Goal: Task Accomplishment & Management: Use online tool/utility

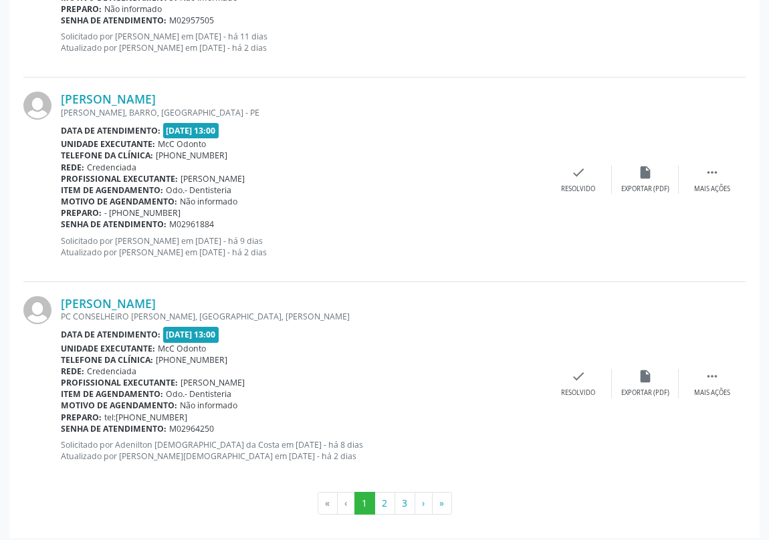
scroll to position [2981, 0]
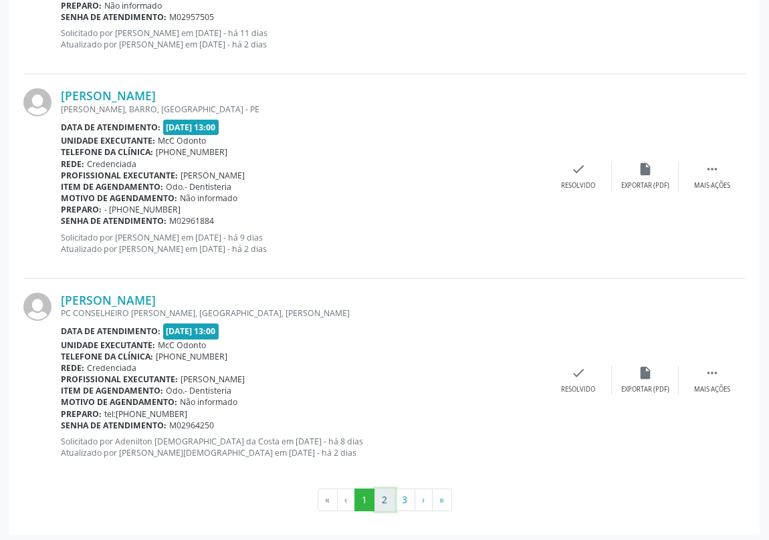
click at [378, 495] on button "2" at bounding box center [384, 500] width 21 height 23
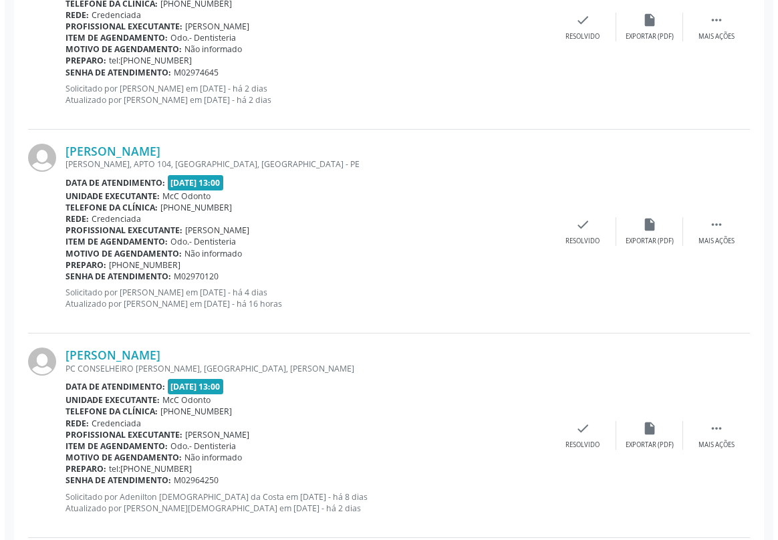
scroll to position [1702, 0]
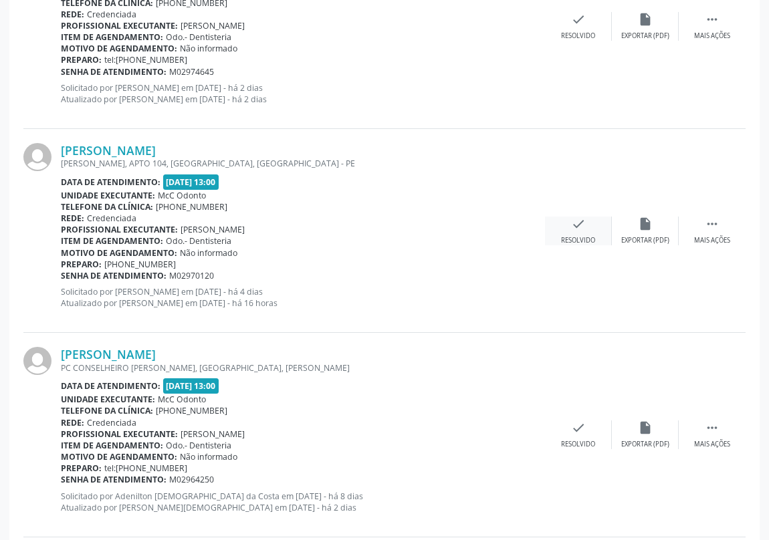
click at [576, 225] on icon "check" at bounding box center [578, 224] width 15 height 15
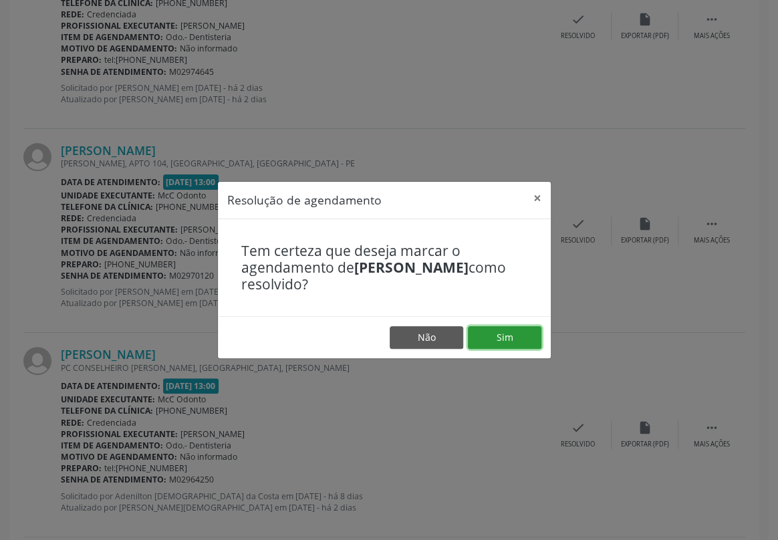
click at [501, 336] on button "Sim" at bounding box center [505, 337] width 74 height 23
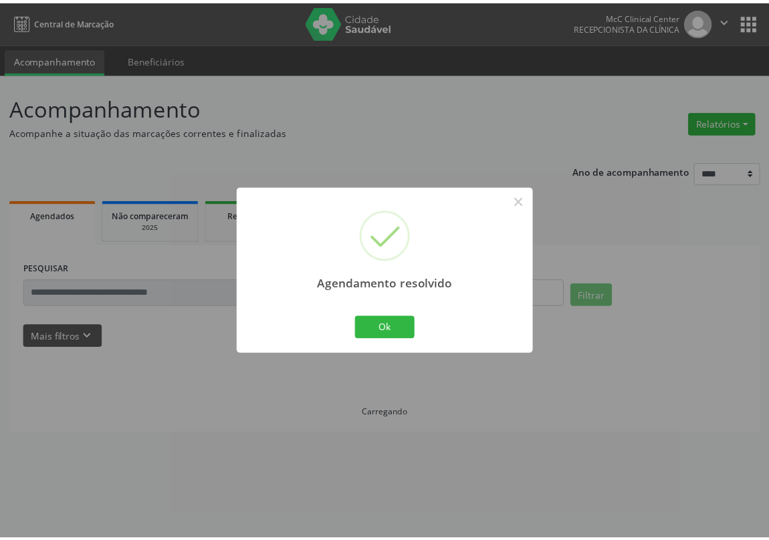
scroll to position [0, 0]
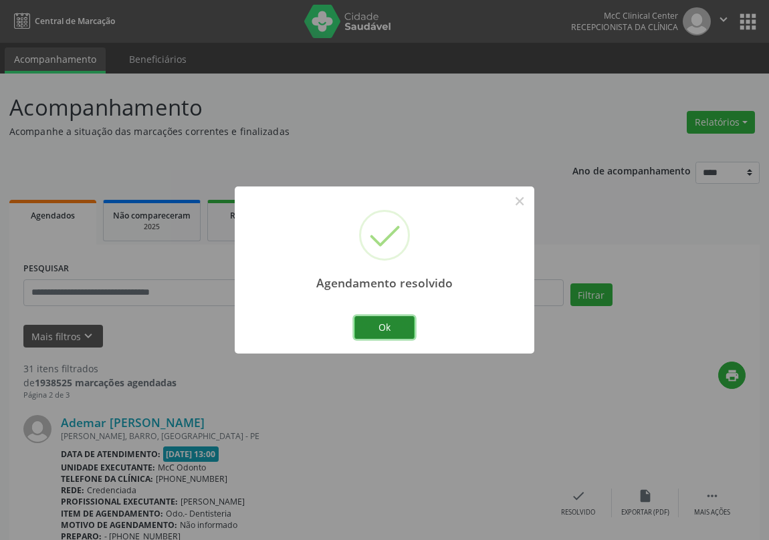
click at [392, 324] on button "Ok" at bounding box center [384, 327] width 60 height 23
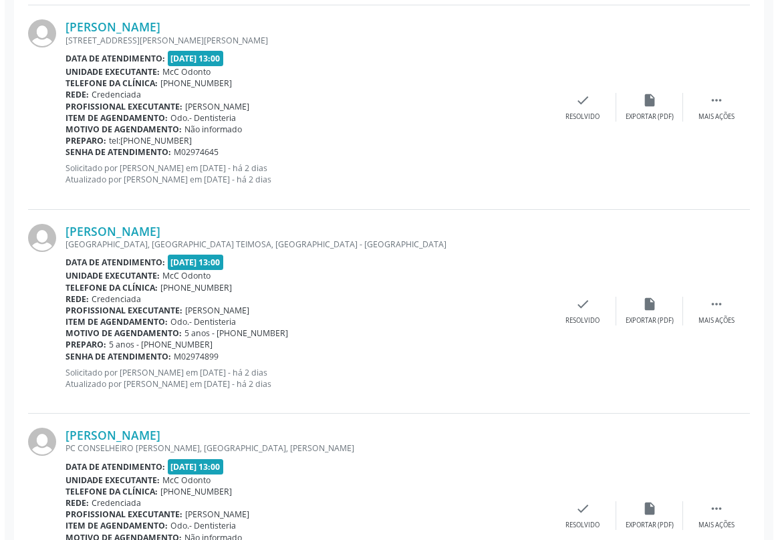
scroll to position [1458, 0]
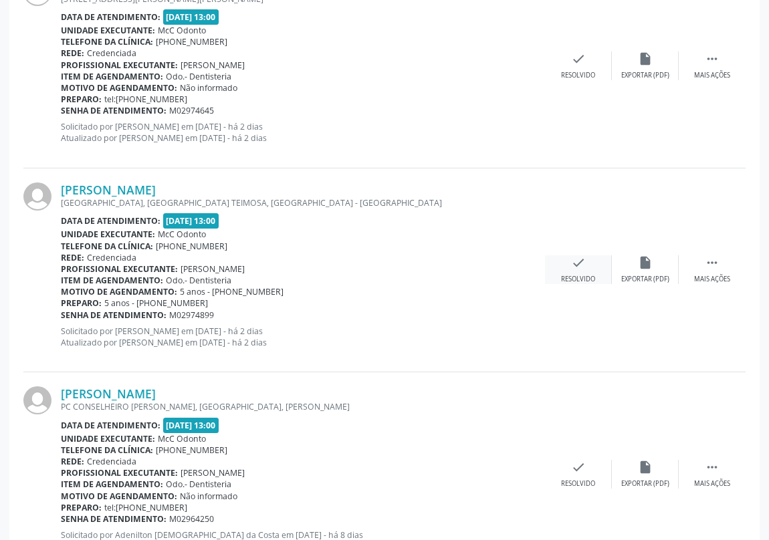
click at [575, 265] on icon "check" at bounding box center [578, 262] width 15 height 15
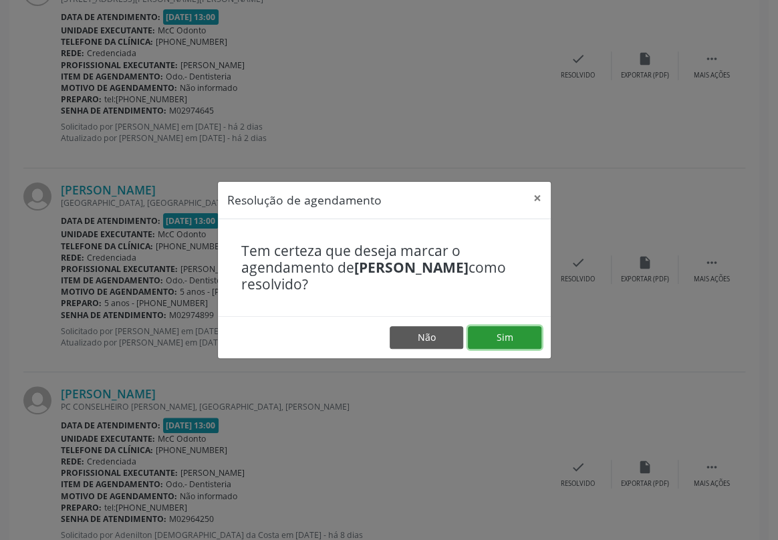
click at [507, 339] on button "Sim" at bounding box center [505, 337] width 74 height 23
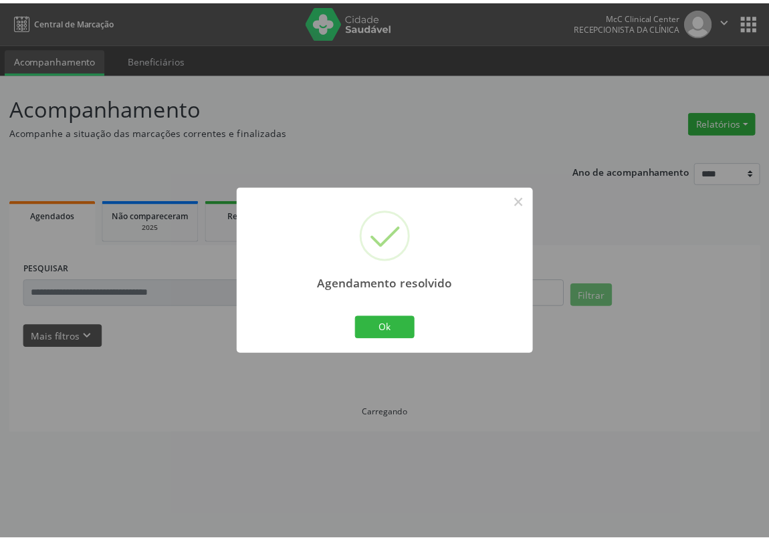
scroll to position [0, 0]
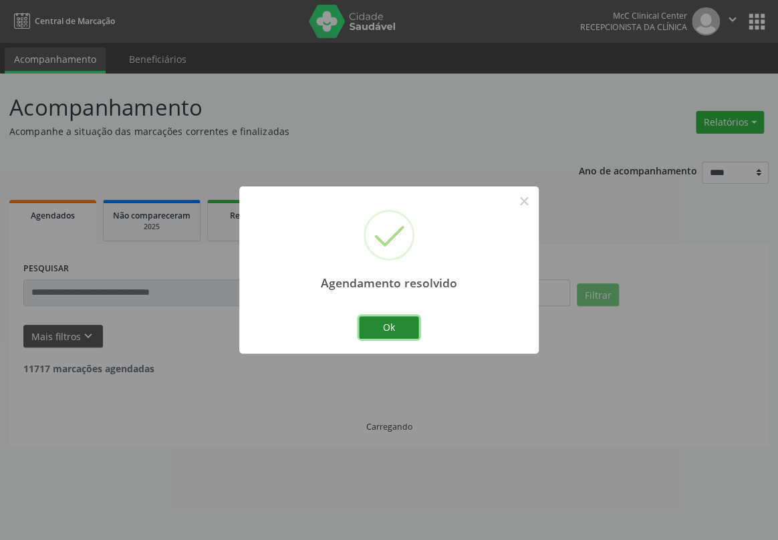
click at [387, 326] on button "Ok" at bounding box center [389, 327] width 60 height 23
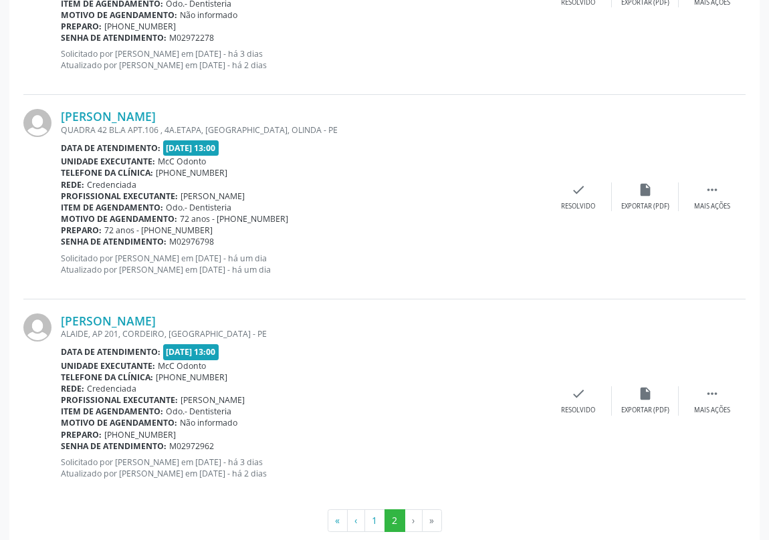
scroll to position [2978, 0]
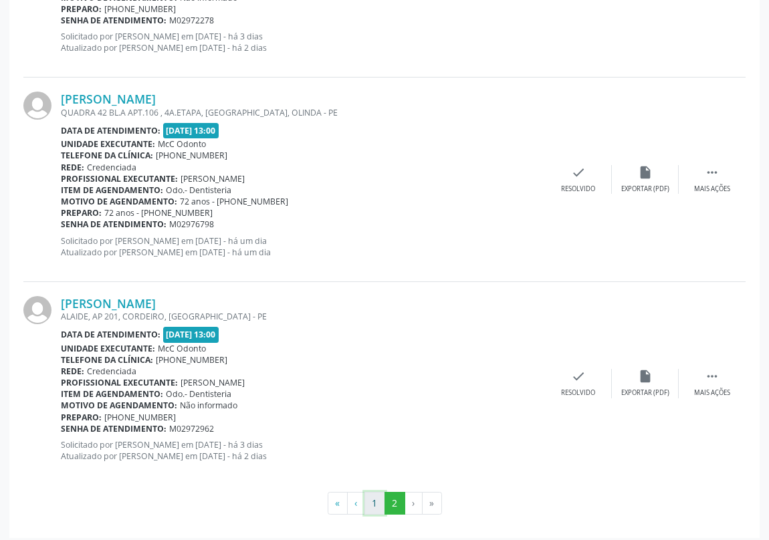
click at [377, 499] on button "1" at bounding box center [374, 503] width 21 height 23
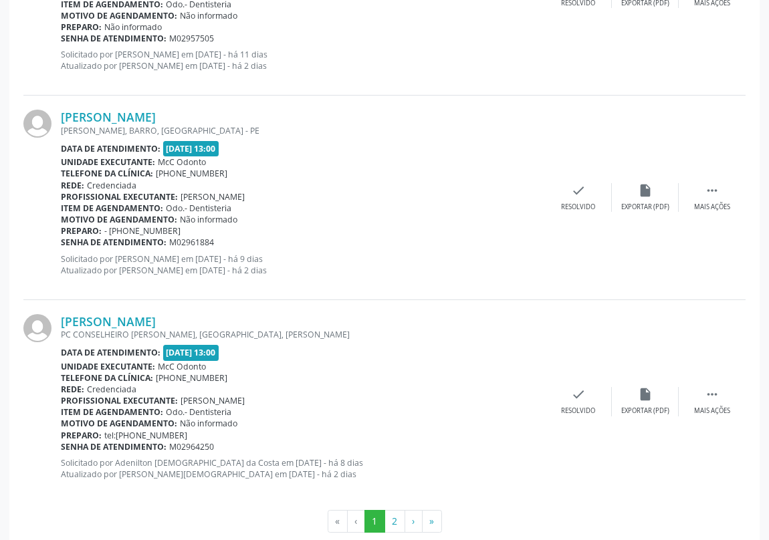
scroll to position [2981, 0]
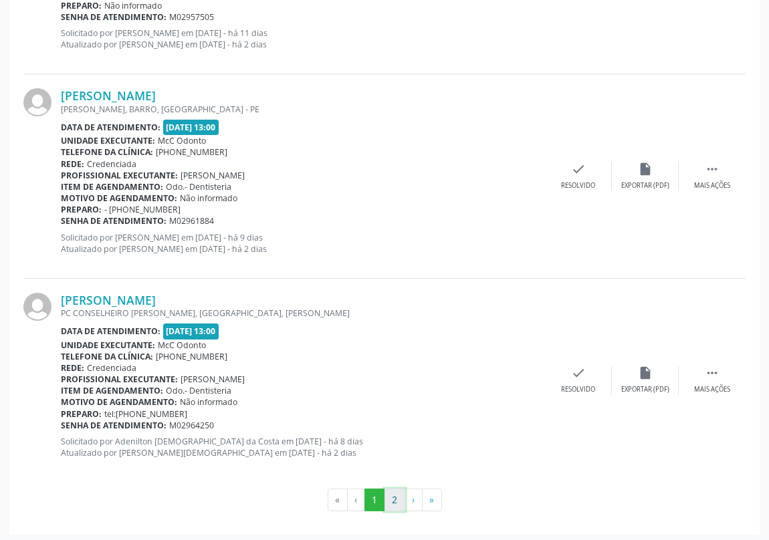
click at [390, 499] on button "2" at bounding box center [394, 500] width 21 height 23
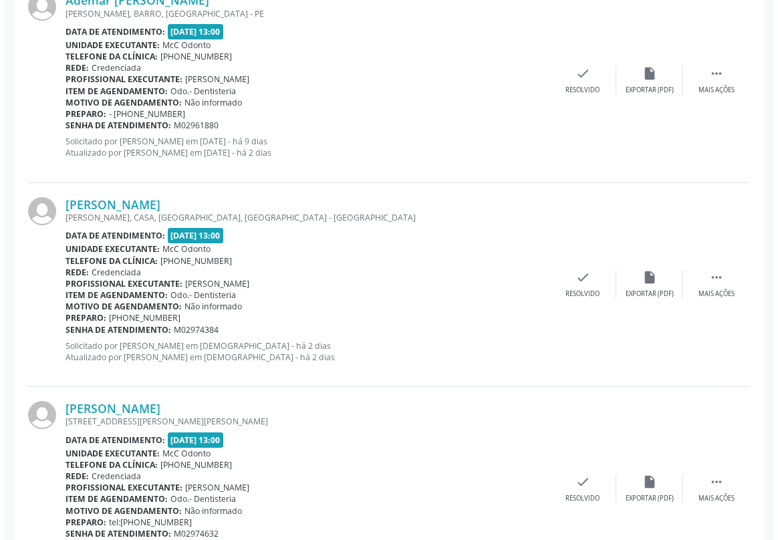
scroll to position [425, 0]
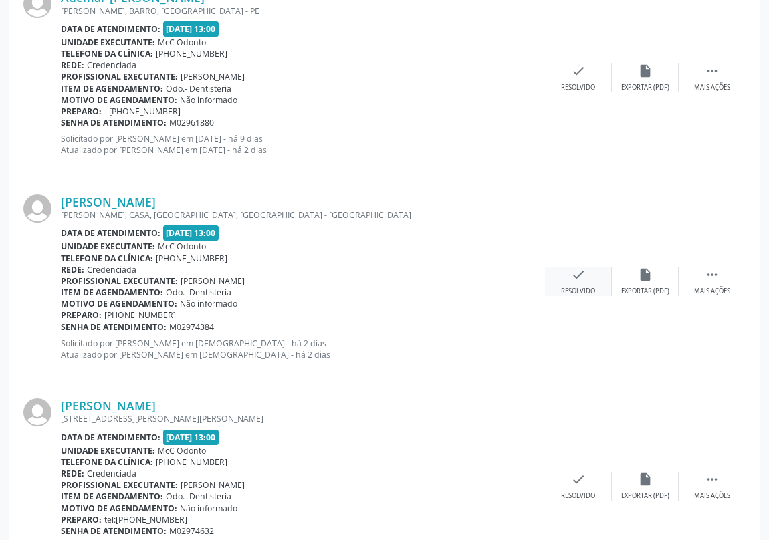
click at [579, 279] on icon "check" at bounding box center [578, 274] width 15 height 15
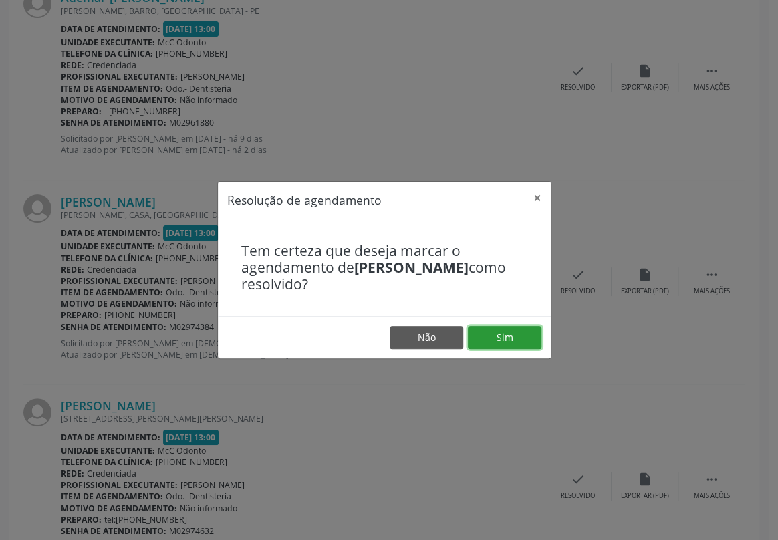
click at [505, 344] on button "Sim" at bounding box center [505, 337] width 74 height 23
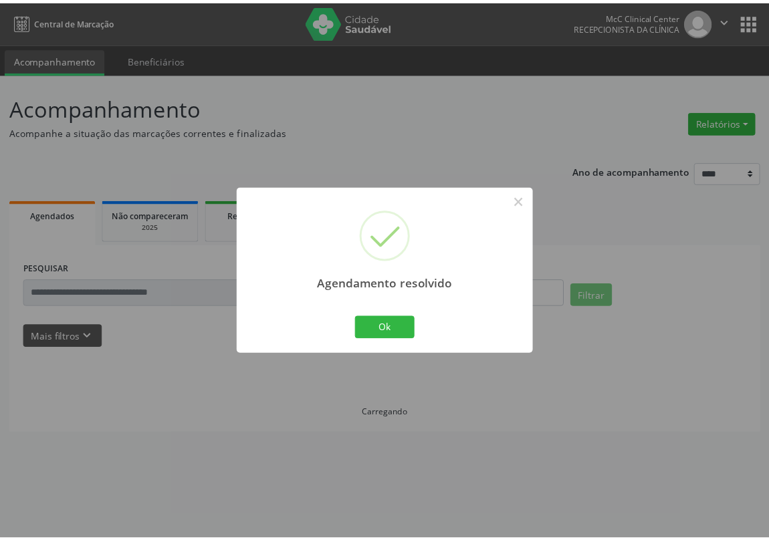
scroll to position [0, 0]
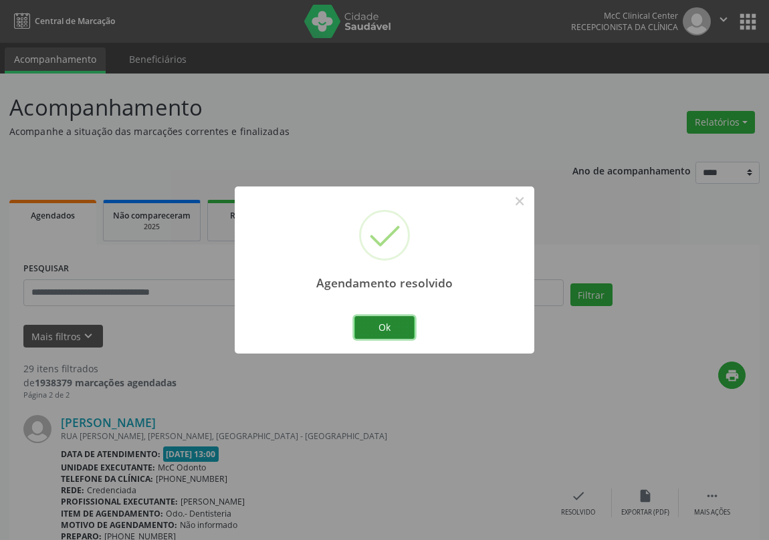
click at [382, 326] on button "Ok" at bounding box center [384, 327] width 60 height 23
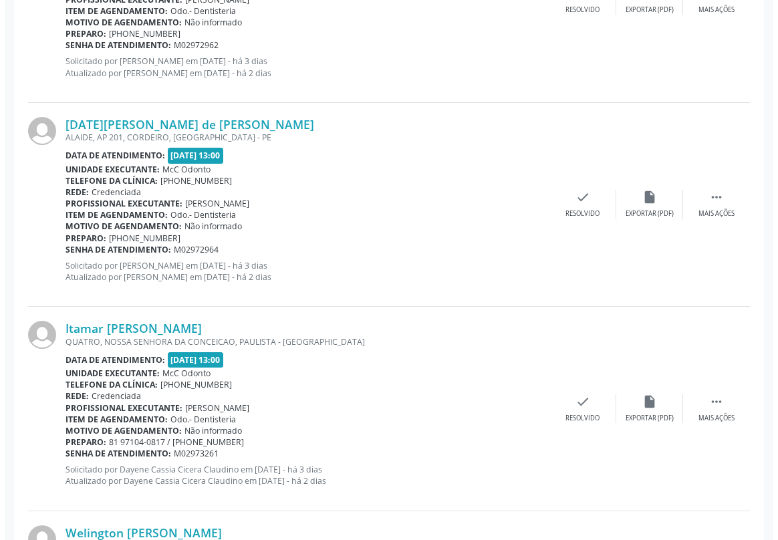
scroll to position [1094, 0]
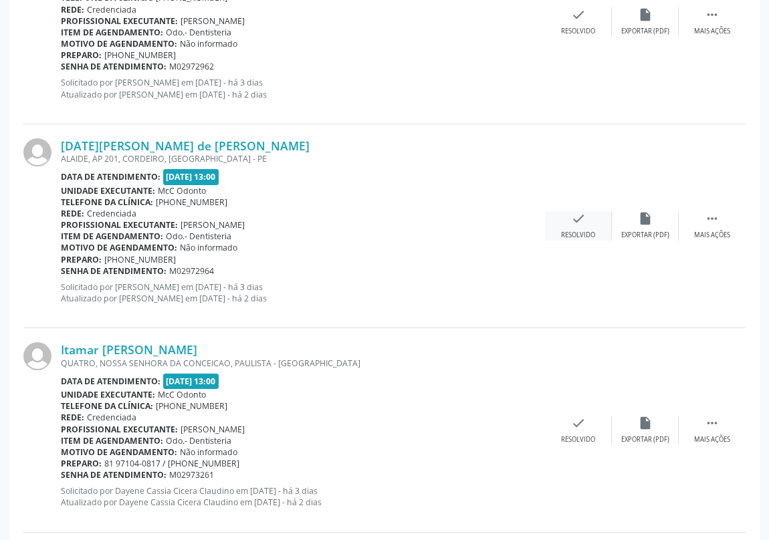
click at [578, 221] on icon "check" at bounding box center [578, 218] width 15 height 15
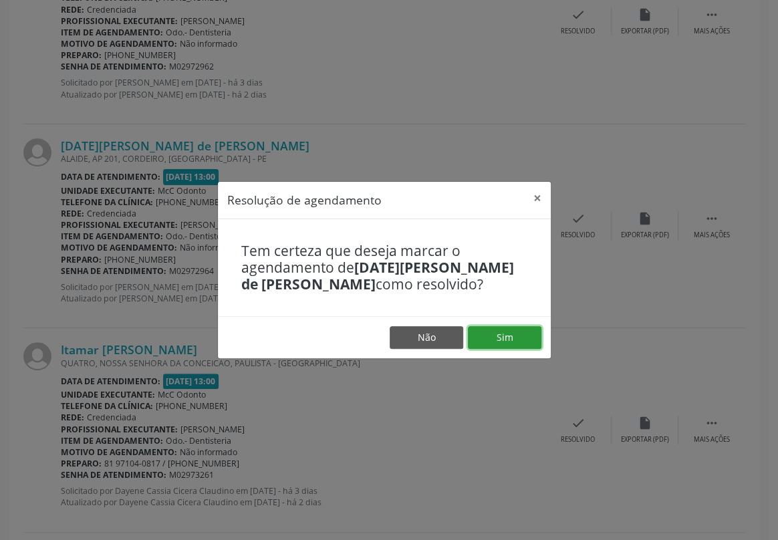
click at [507, 338] on button "Sim" at bounding box center [505, 337] width 74 height 23
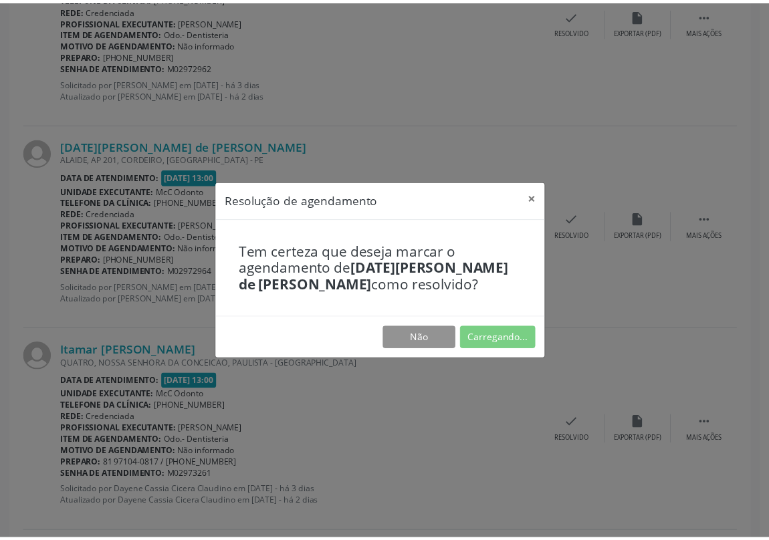
scroll to position [0, 0]
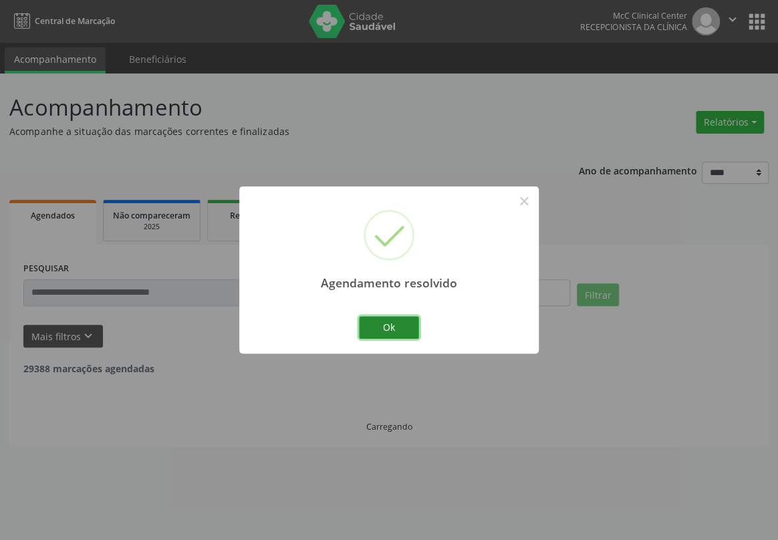
click at [398, 325] on button "Ok" at bounding box center [389, 327] width 60 height 23
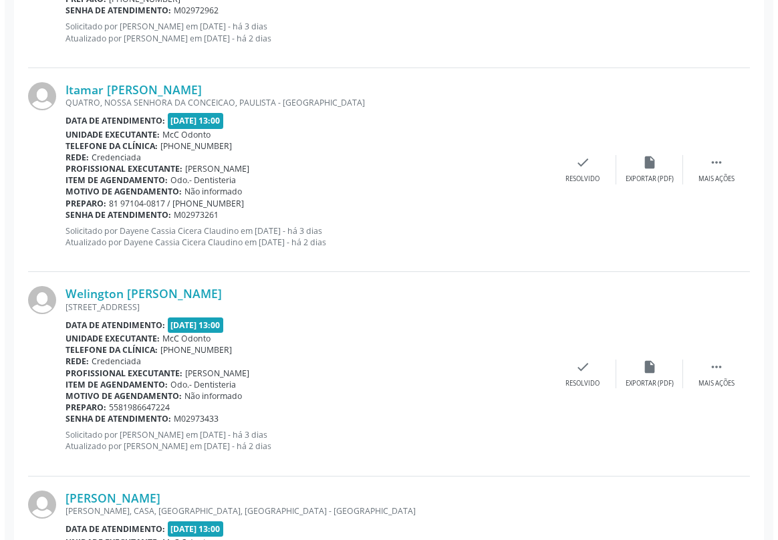
scroll to position [1155, 0]
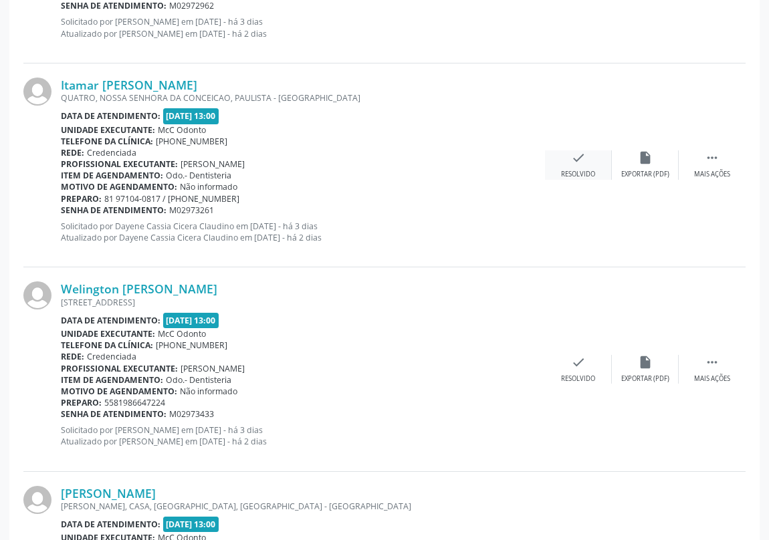
click at [568, 158] on div "check Resolvido" at bounding box center [578, 164] width 67 height 29
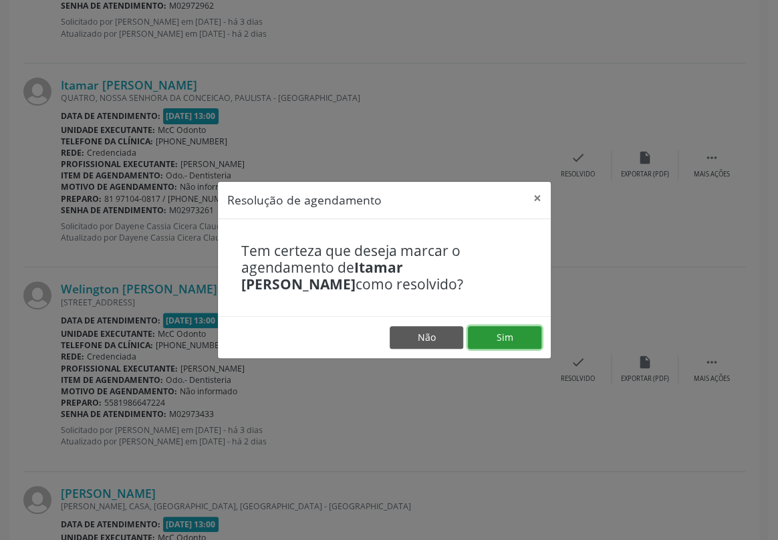
click at [501, 330] on button "Sim" at bounding box center [505, 337] width 74 height 23
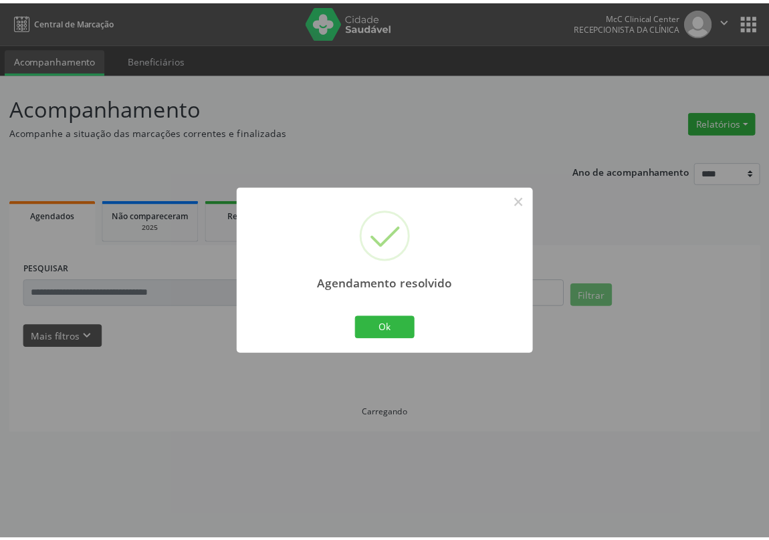
scroll to position [0, 0]
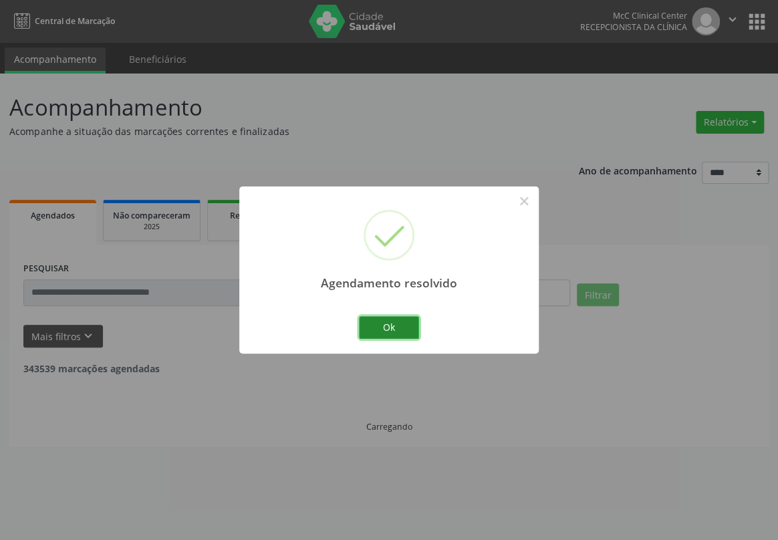
click at [405, 322] on button "Ok" at bounding box center [389, 327] width 60 height 23
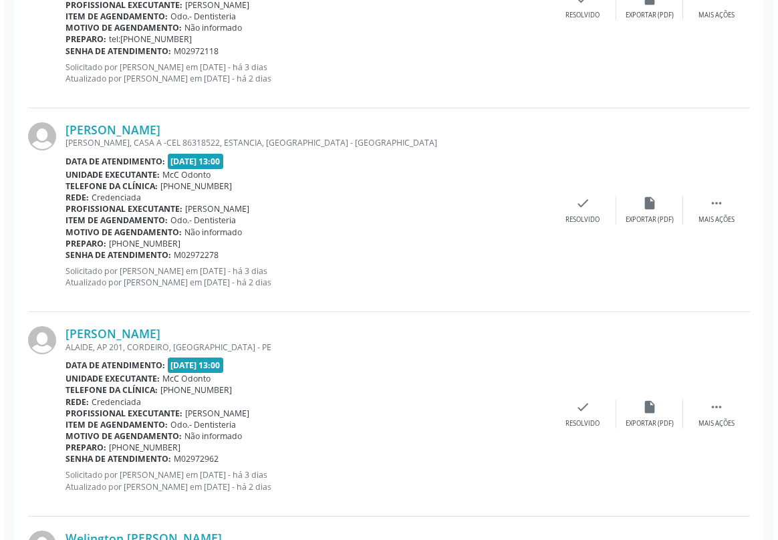
scroll to position [729, 0]
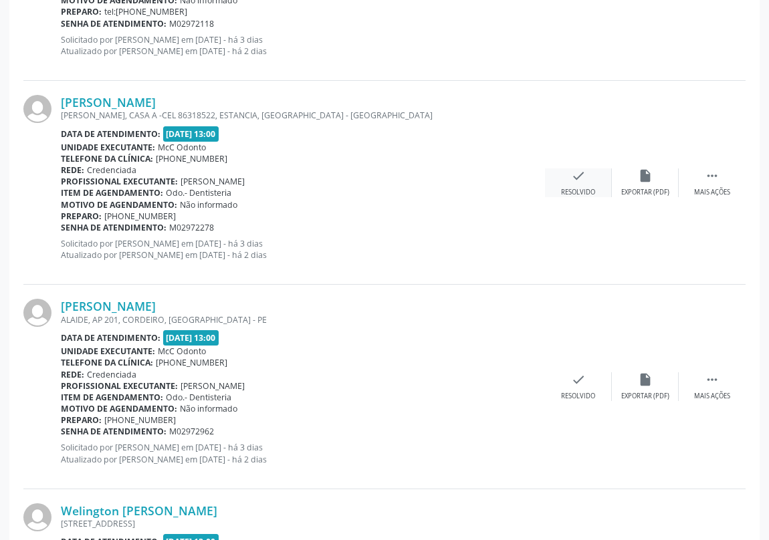
click at [571, 177] on icon "check" at bounding box center [578, 175] width 15 height 15
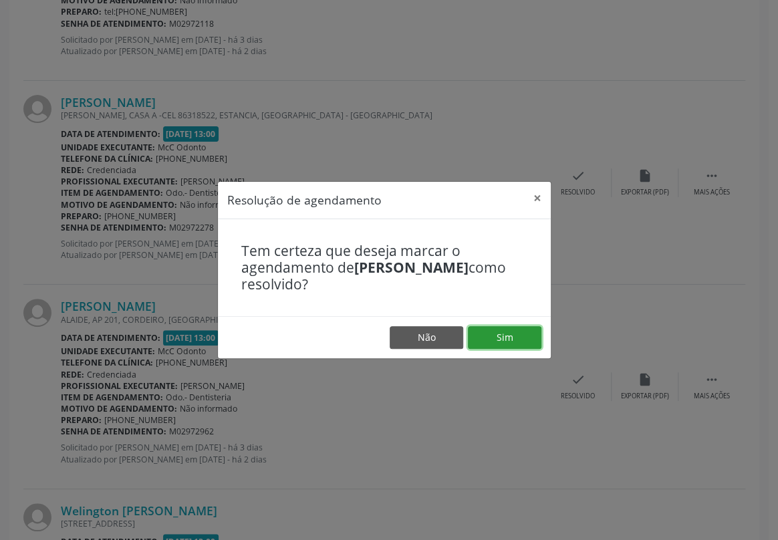
click at [511, 337] on button "Sim" at bounding box center [505, 337] width 74 height 23
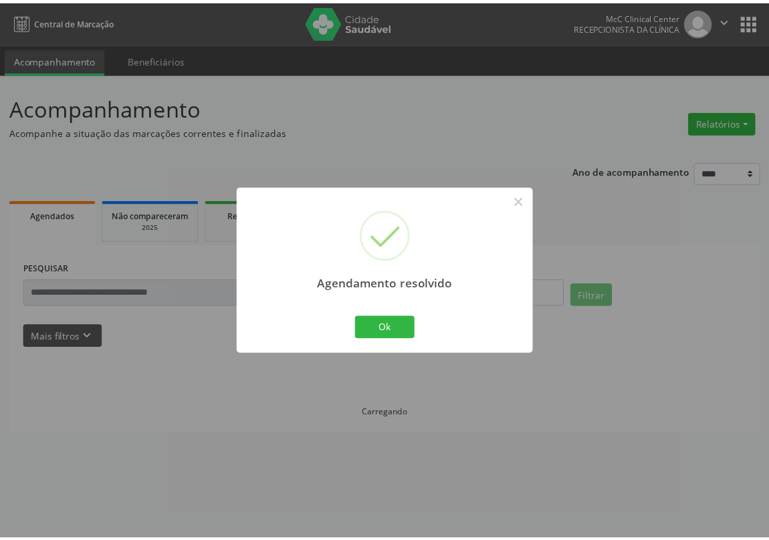
scroll to position [0, 0]
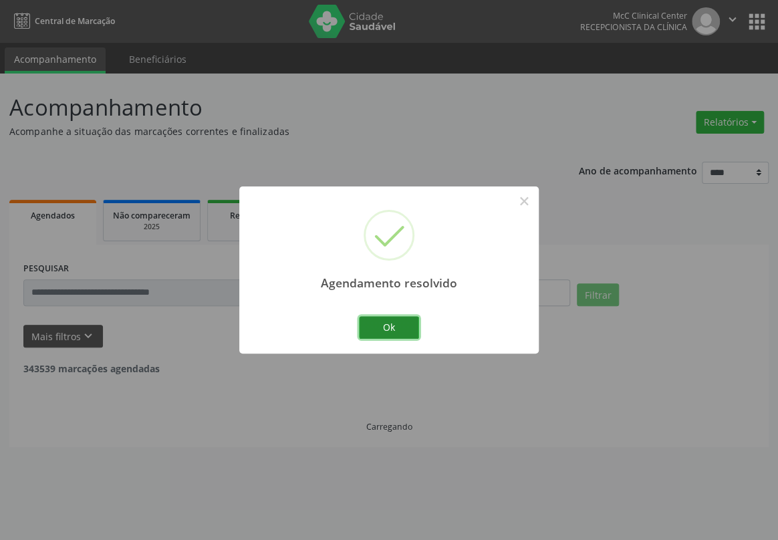
click at [402, 330] on button "Ok" at bounding box center [389, 327] width 60 height 23
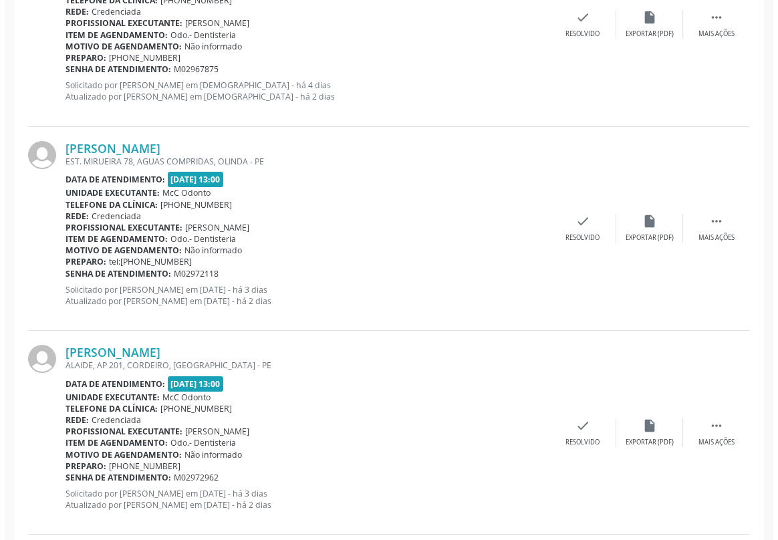
scroll to position [486, 0]
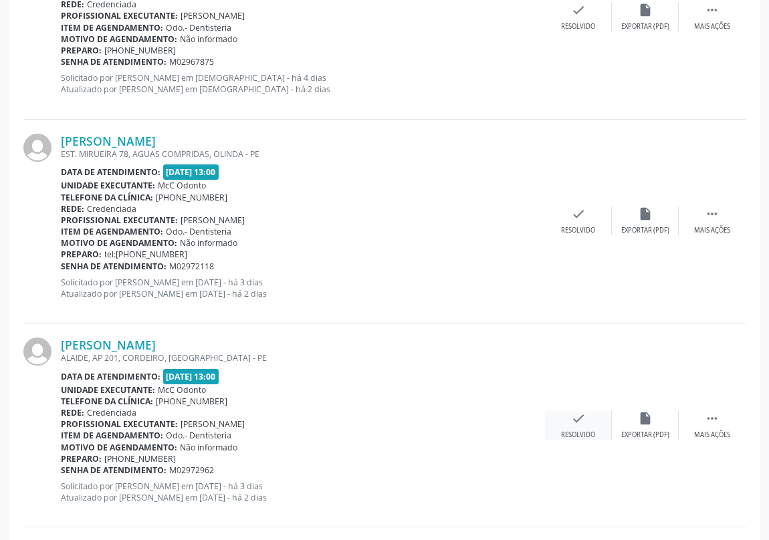
click at [571, 418] on icon "check" at bounding box center [578, 418] width 15 height 15
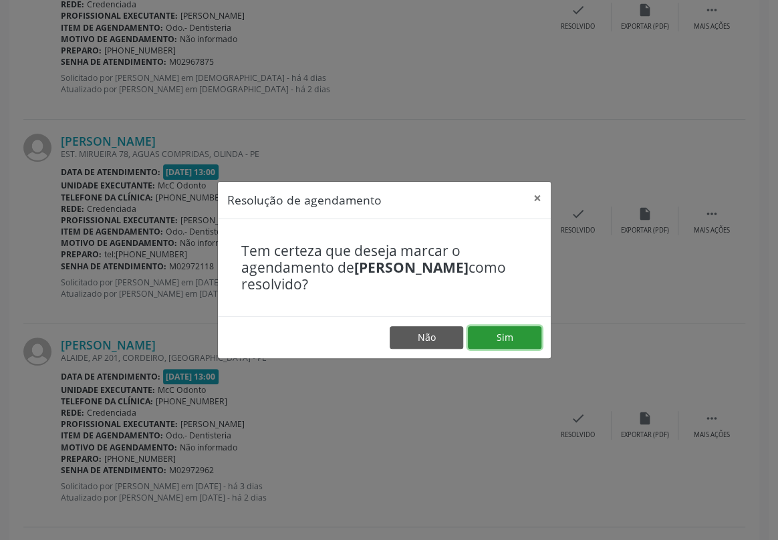
click at [500, 338] on button "Sim" at bounding box center [505, 337] width 74 height 23
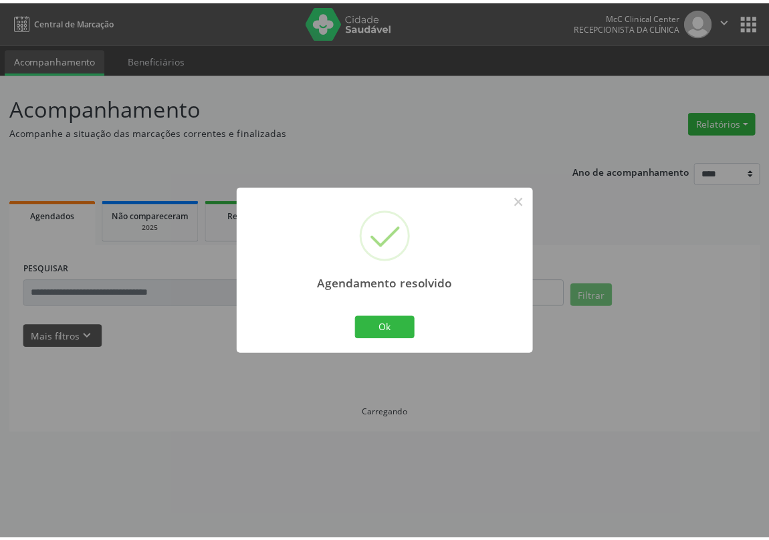
scroll to position [0, 0]
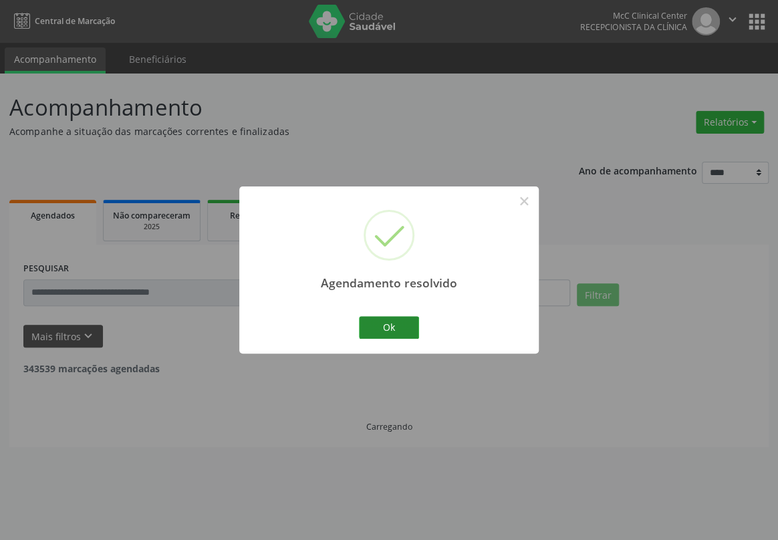
click at [397, 327] on button "Ok" at bounding box center [389, 327] width 60 height 23
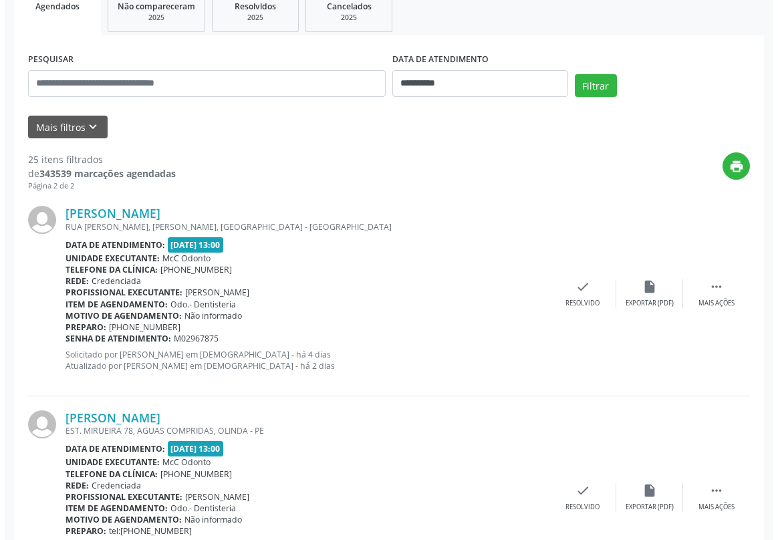
scroll to position [243, 0]
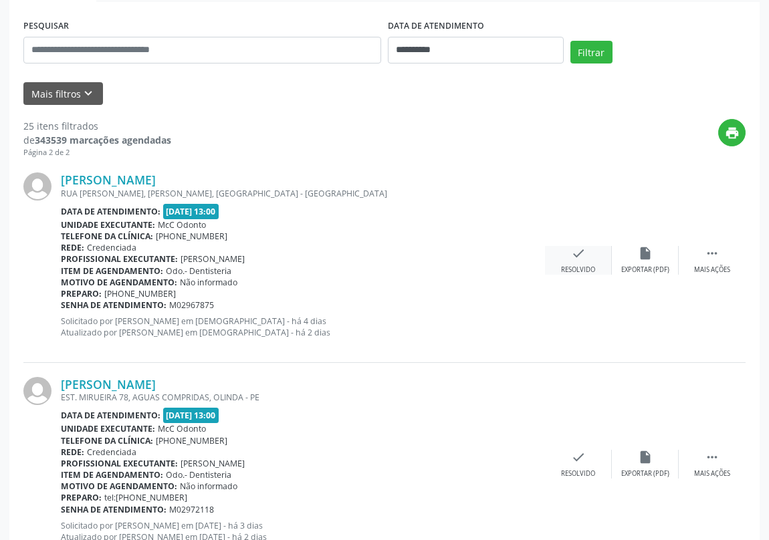
click at [575, 247] on icon "check" at bounding box center [578, 253] width 15 height 15
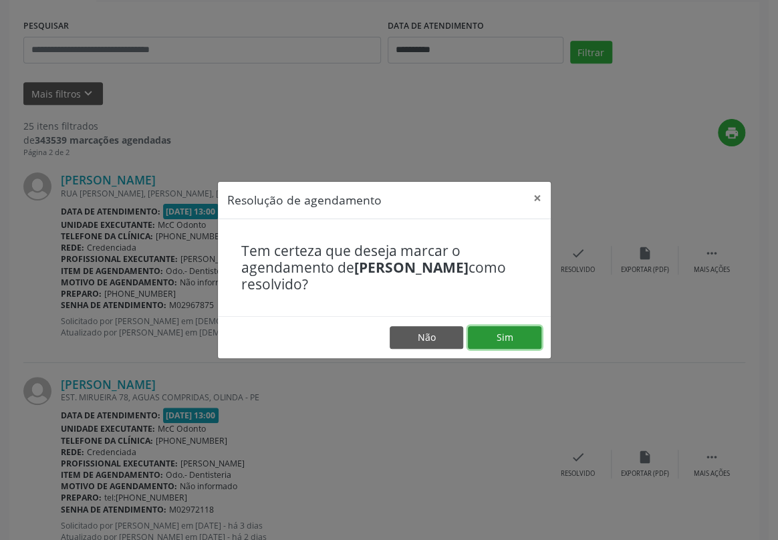
click at [492, 339] on button "Sim" at bounding box center [505, 337] width 74 height 23
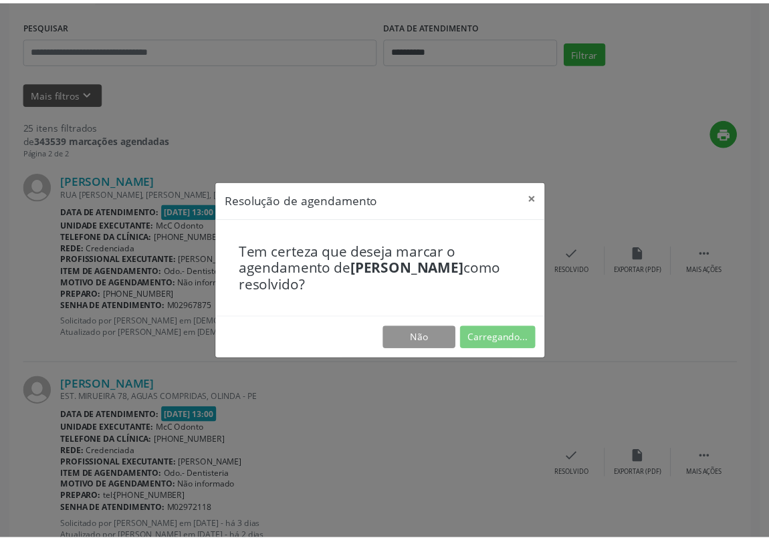
scroll to position [0, 0]
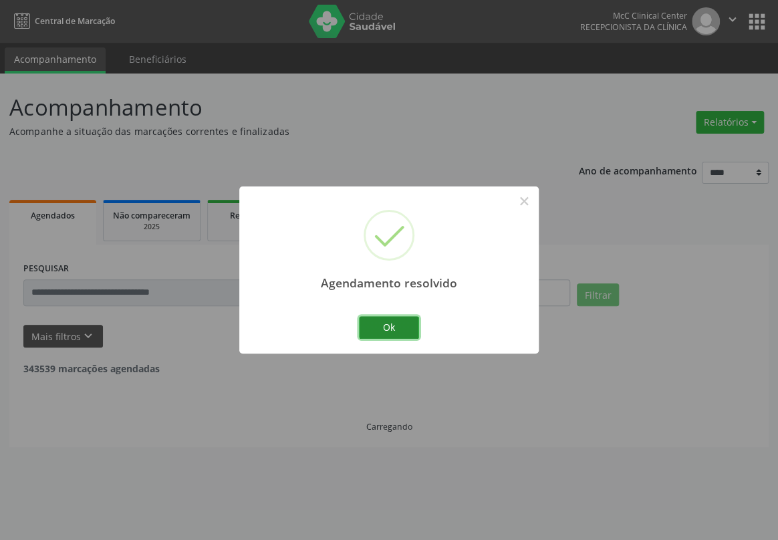
click at [365, 320] on button "Ok" at bounding box center [389, 327] width 60 height 23
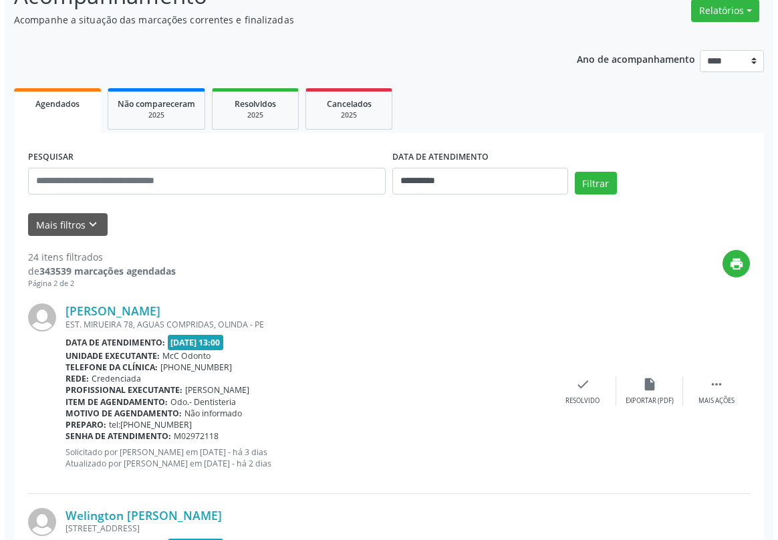
scroll to position [121, 0]
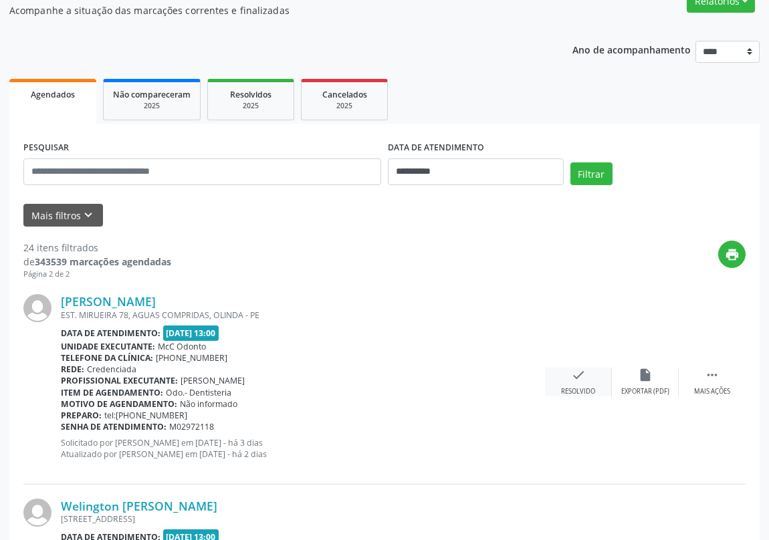
click at [579, 378] on icon "check" at bounding box center [578, 375] width 15 height 15
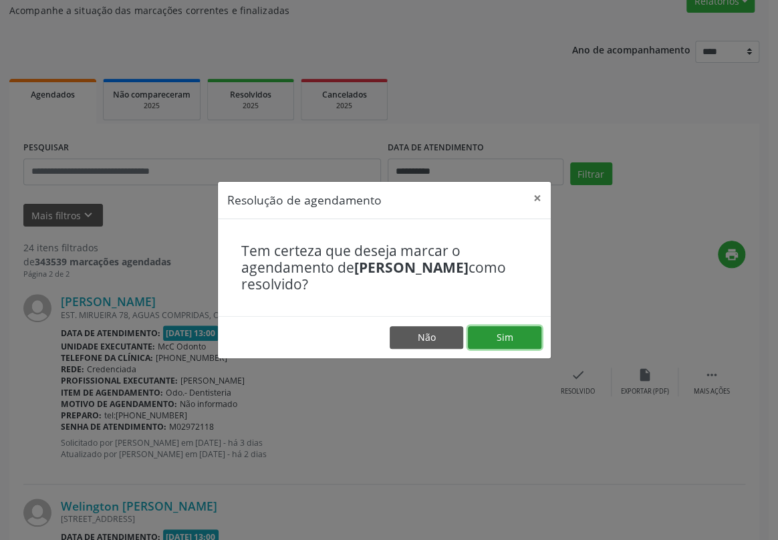
click at [519, 334] on button "Sim" at bounding box center [505, 337] width 74 height 23
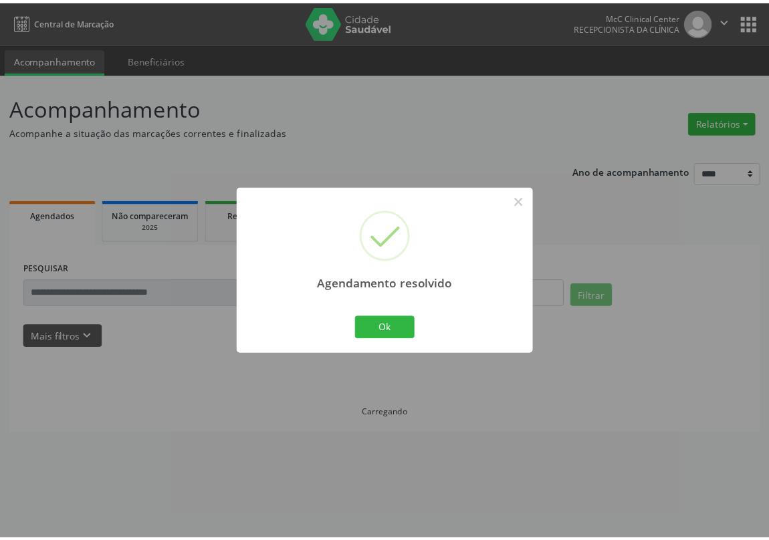
scroll to position [0, 0]
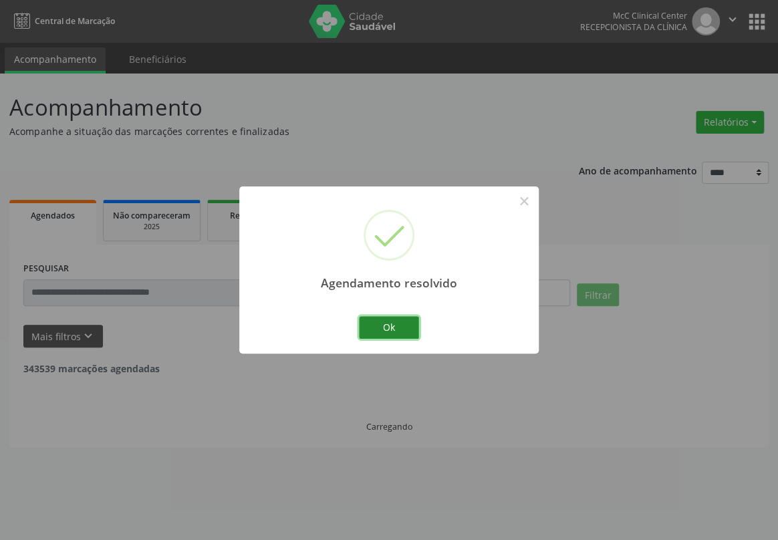
click at [405, 326] on button "Ok" at bounding box center [389, 327] width 60 height 23
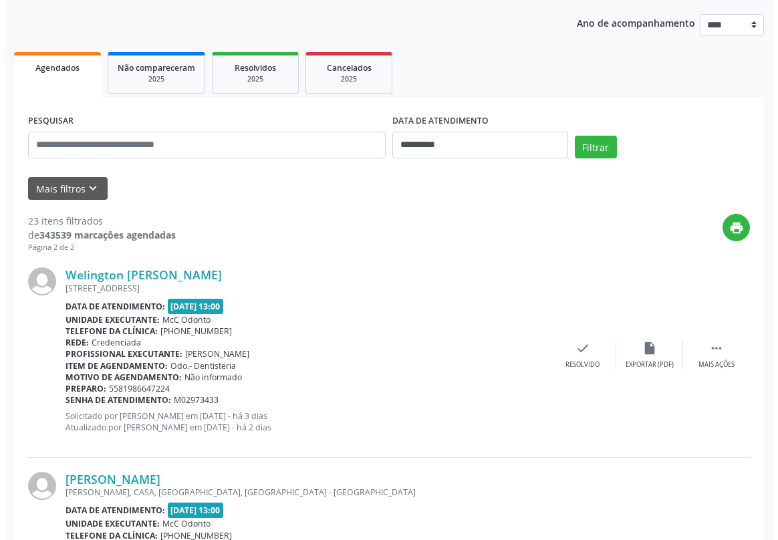
scroll to position [182, 0]
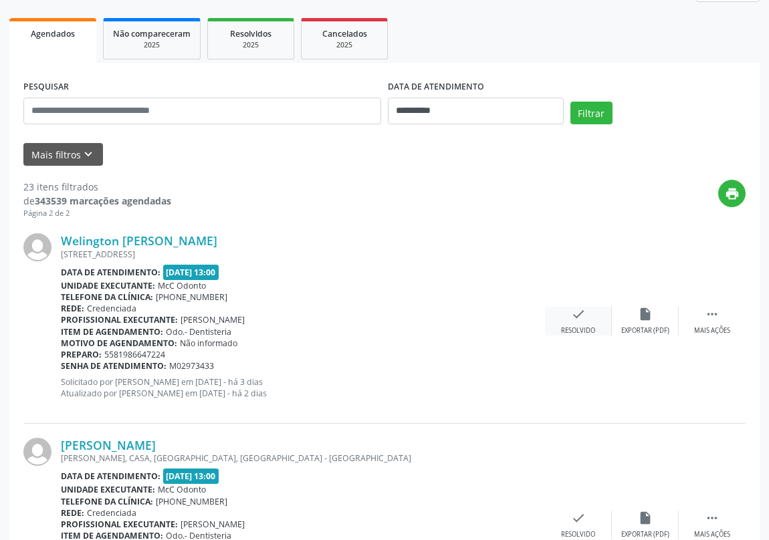
click at [575, 312] on icon "check" at bounding box center [578, 314] width 15 height 15
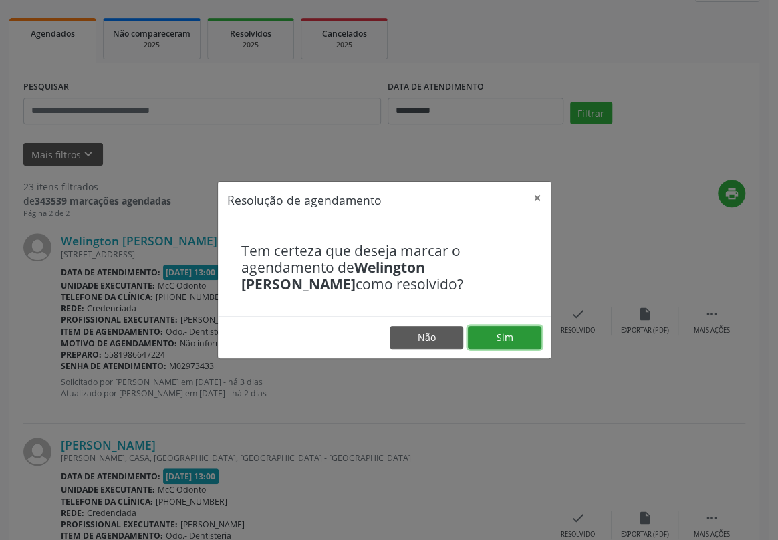
click at [505, 341] on button "Sim" at bounding box center [505, 337] width 74 height 23
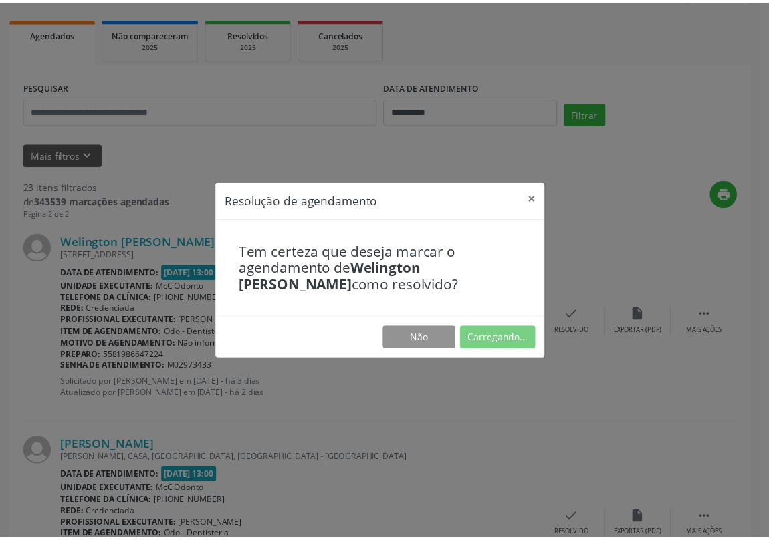
scroll to position [0, 0]
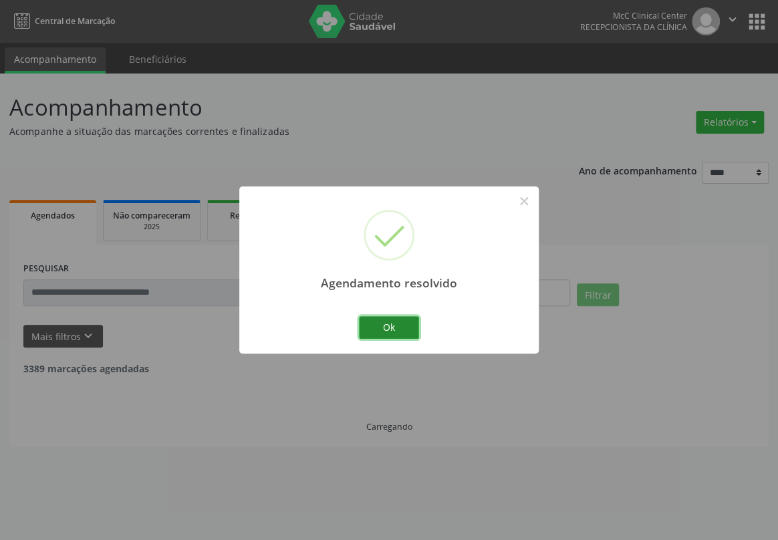
click at [405, 327] on button "Ok" at bounding box center [389, 327] width 60 height 23
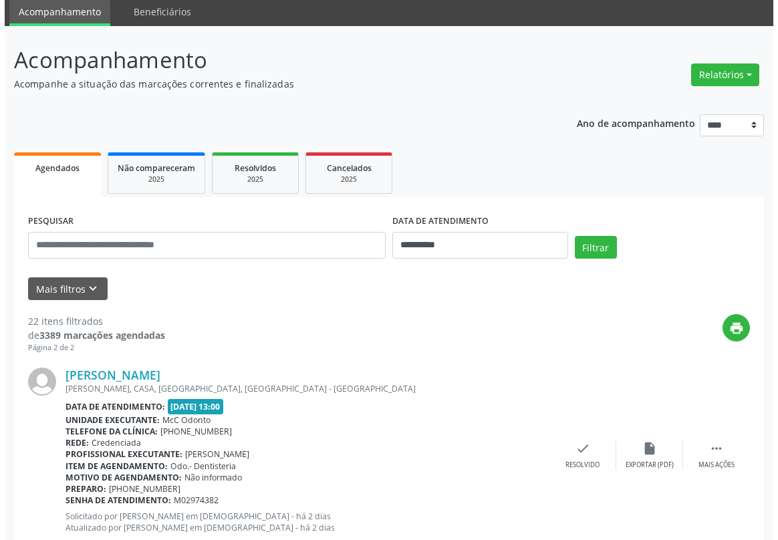
scroll to position [182, 0]
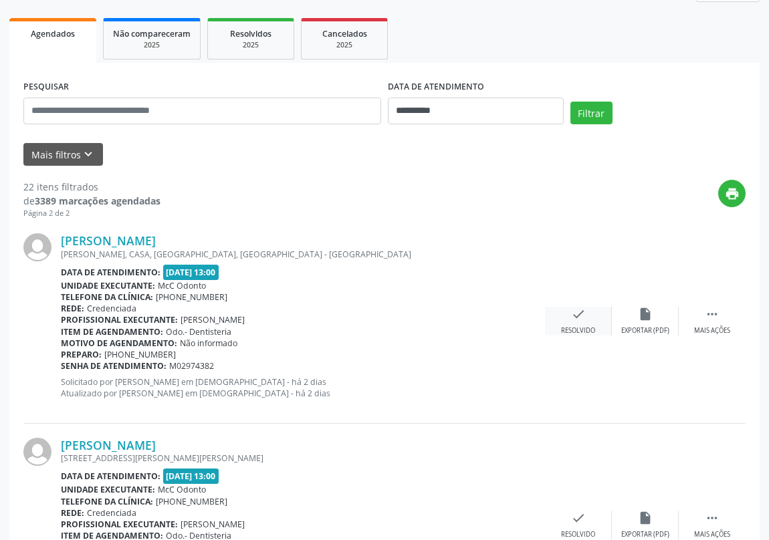
click at [576, 318] on icon "check" at bounding box center [578, 314] width 15 height 15
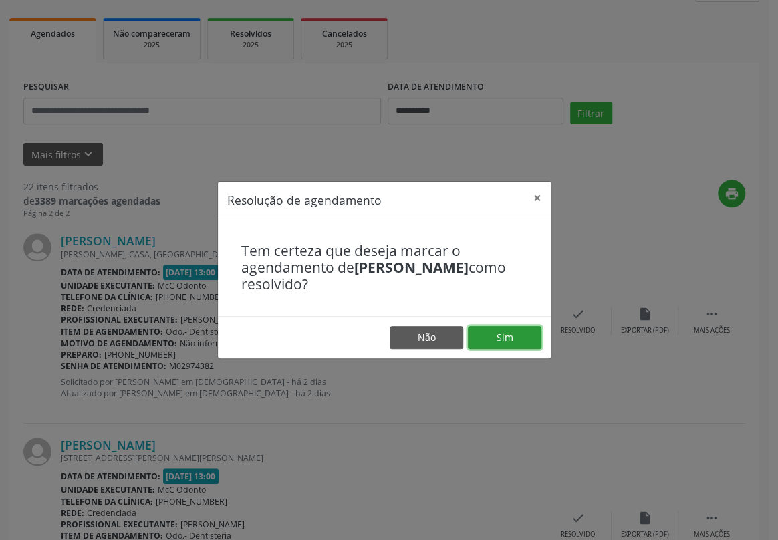
click at [512, 335] on button "Sim" at bounding box center [505, 337] width 74 height 23
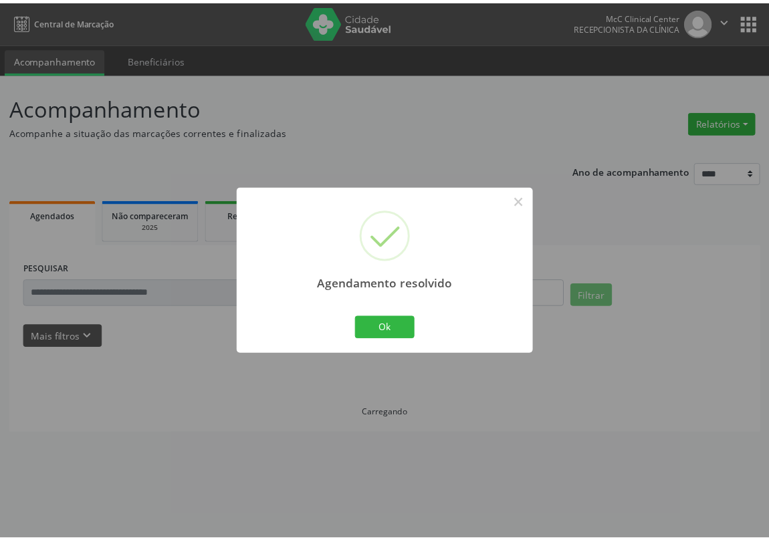
scroll to position [0, 0]
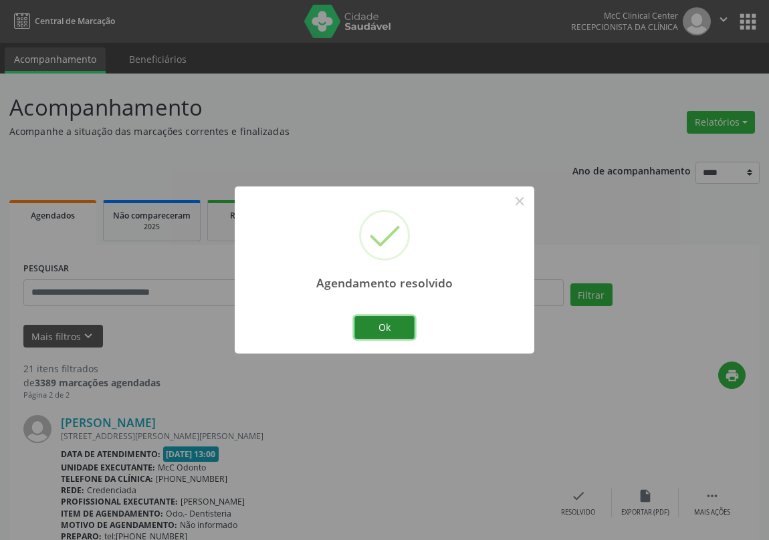
click at [397, 327] on button "Ok" at bounding box center [384, 327] width 60 height 23
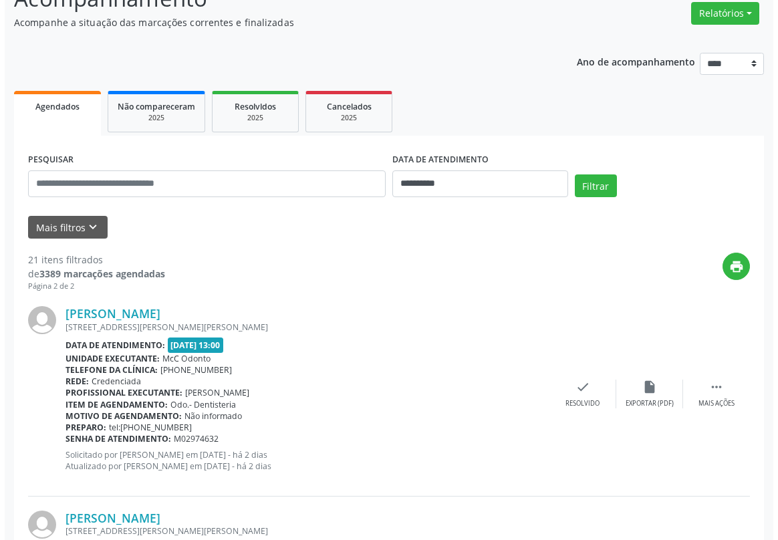
scroll to position [121, 0]
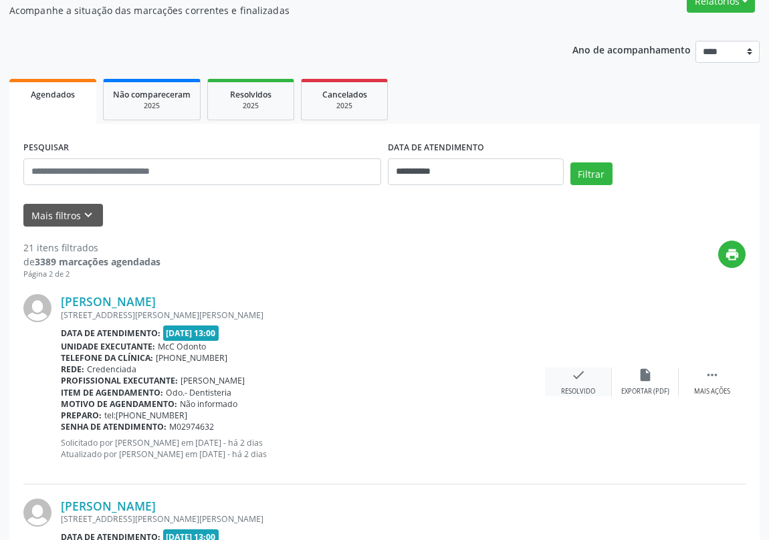
click at [574, 376] on icon "check" at bounding box center [578, 375] width 15 height 15
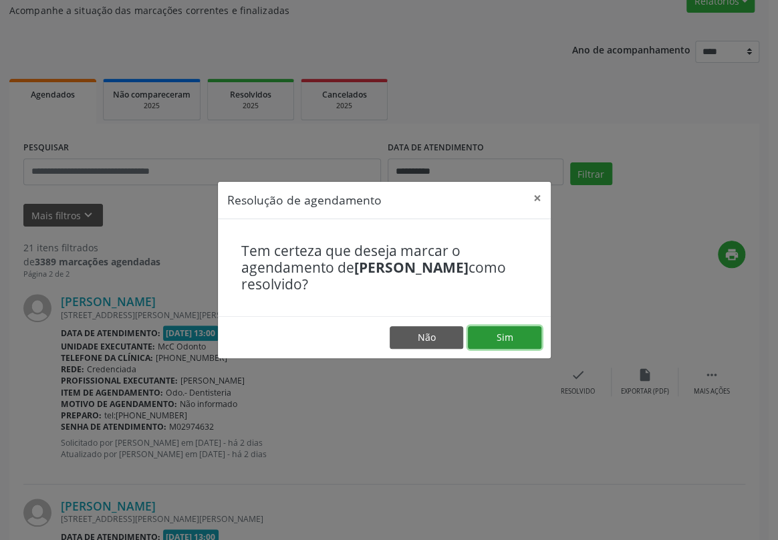
click at [504, 338] on button "Sim" at bounding box center [505, 337] width 74 height 23
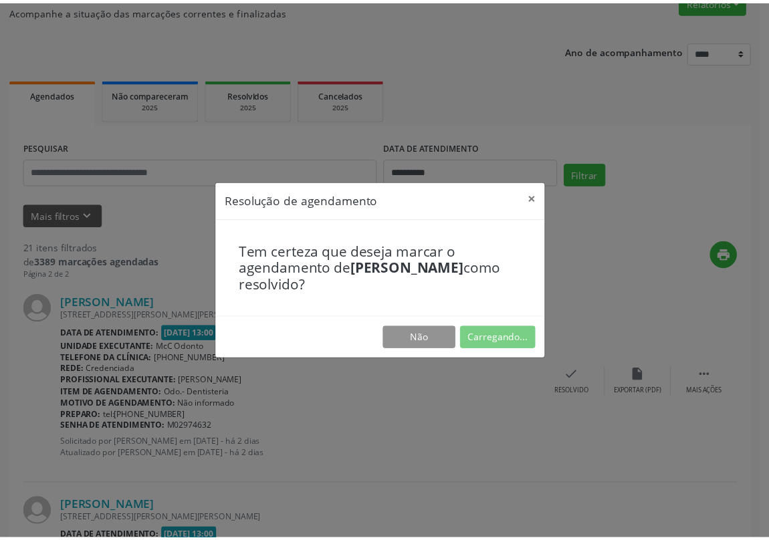
scroll to position [0, 0]
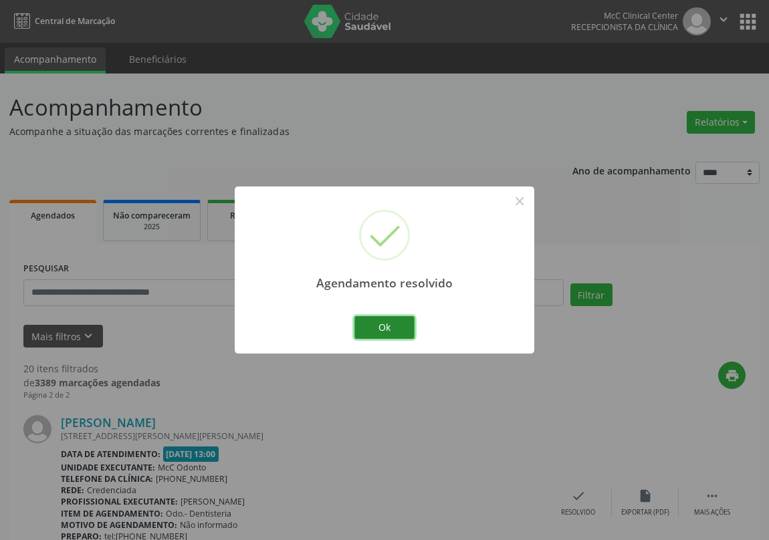
click at [384, 327] on button "Ok" at bounding box center [384, 327] width 60 height 23
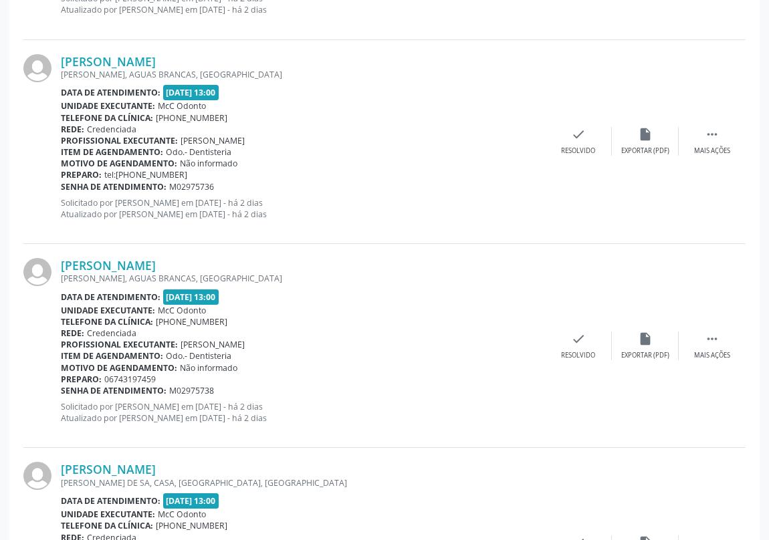
scroll to position [547, 0]
